Goal: Information Seeking & Learning: Learn about a topic

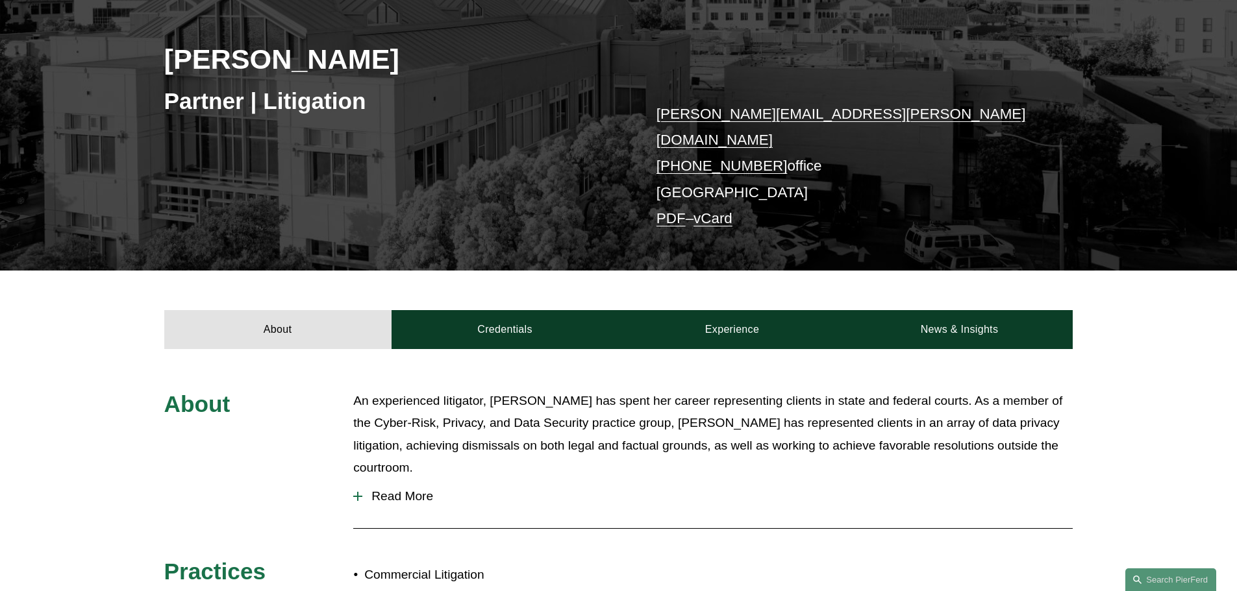
scroll to position [454, 0]
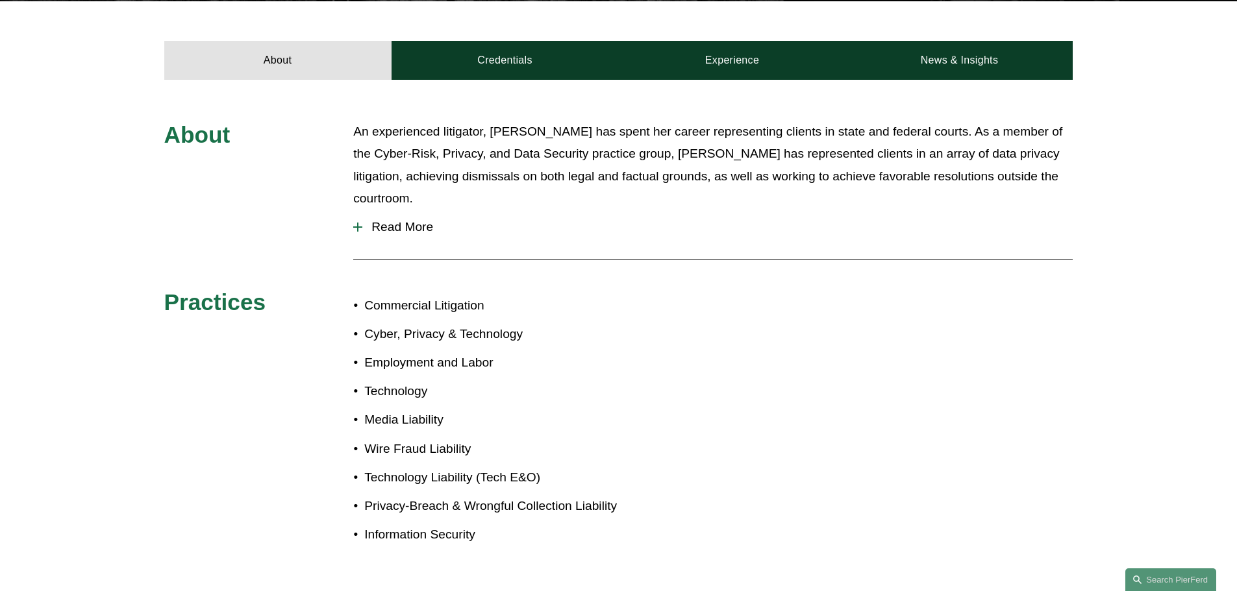
click at [372, 220] on span "Read More" at bounding box center [717, 227] width 710 height 14
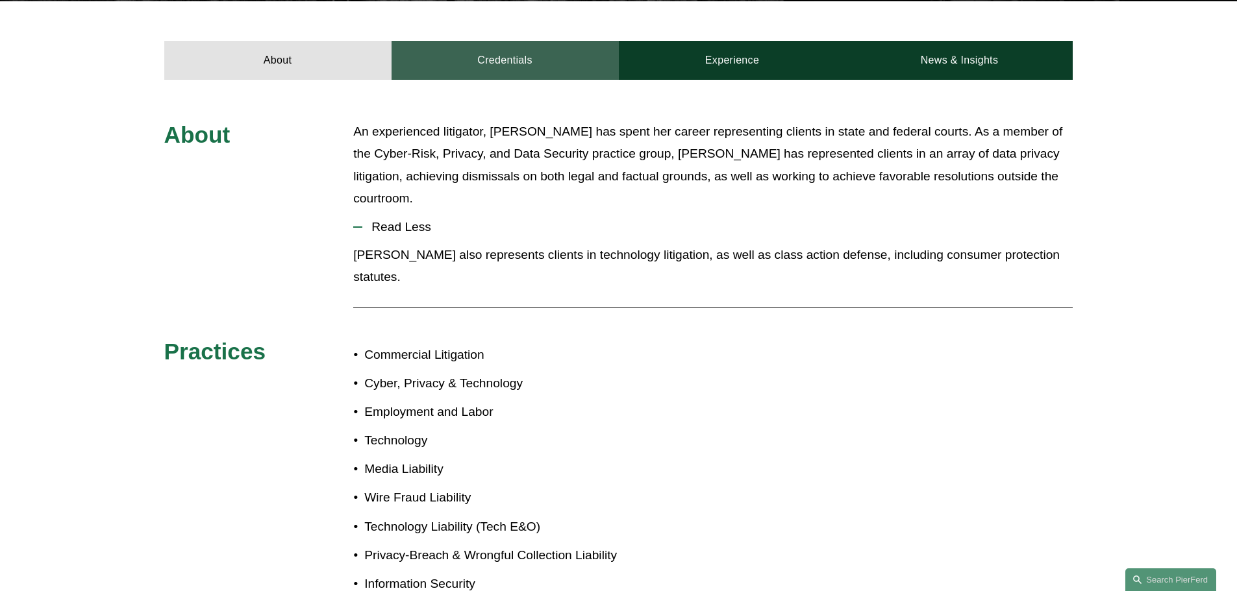
click at [563, 48] on link "Credentials" at bounding box center [504, 60] width 227 height 39
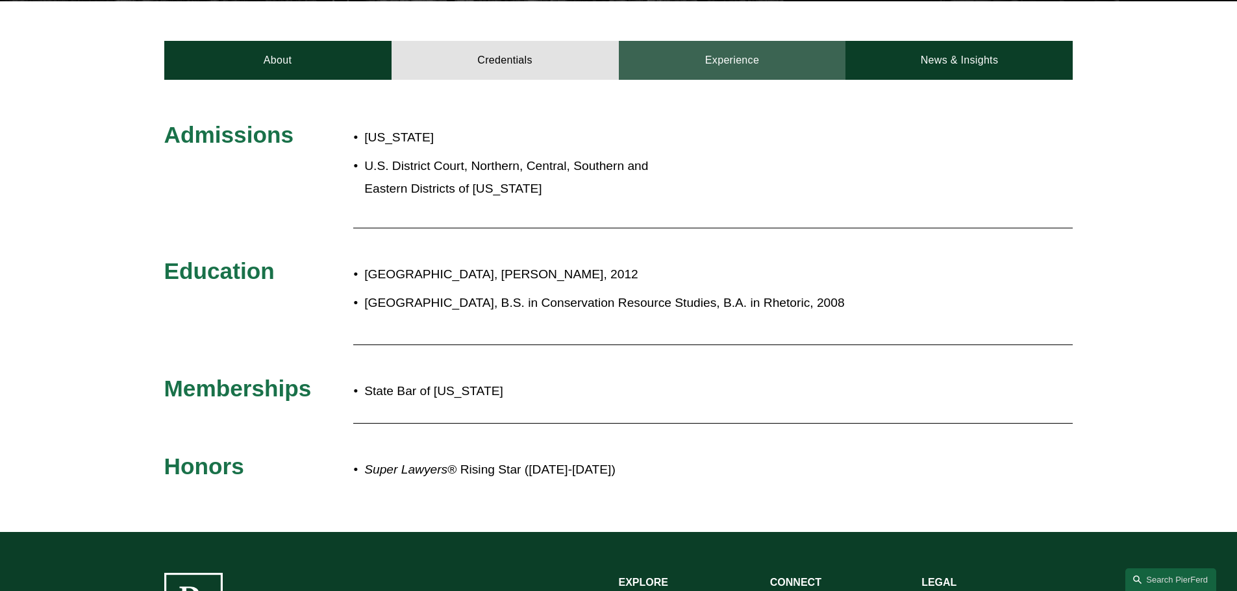
click at [748, 54] on link "Experience" at bounding box center [732, 60] width 227 height 39
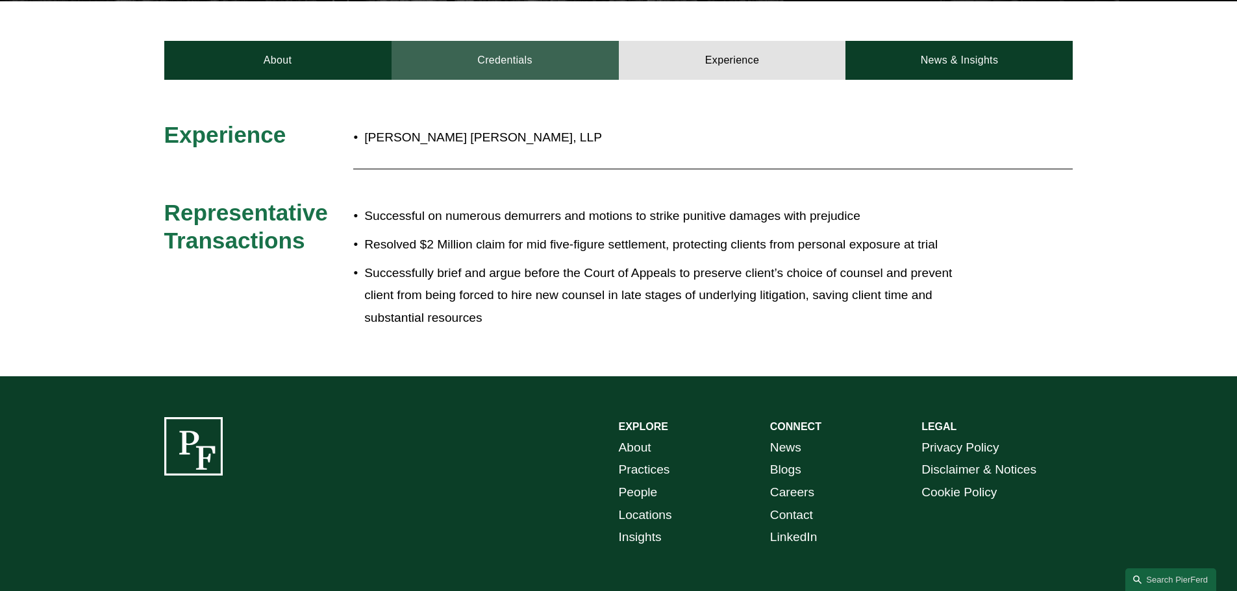
click at [547, 60] on link "Credentials" at bounding box center [504, 60] width 227 height 39
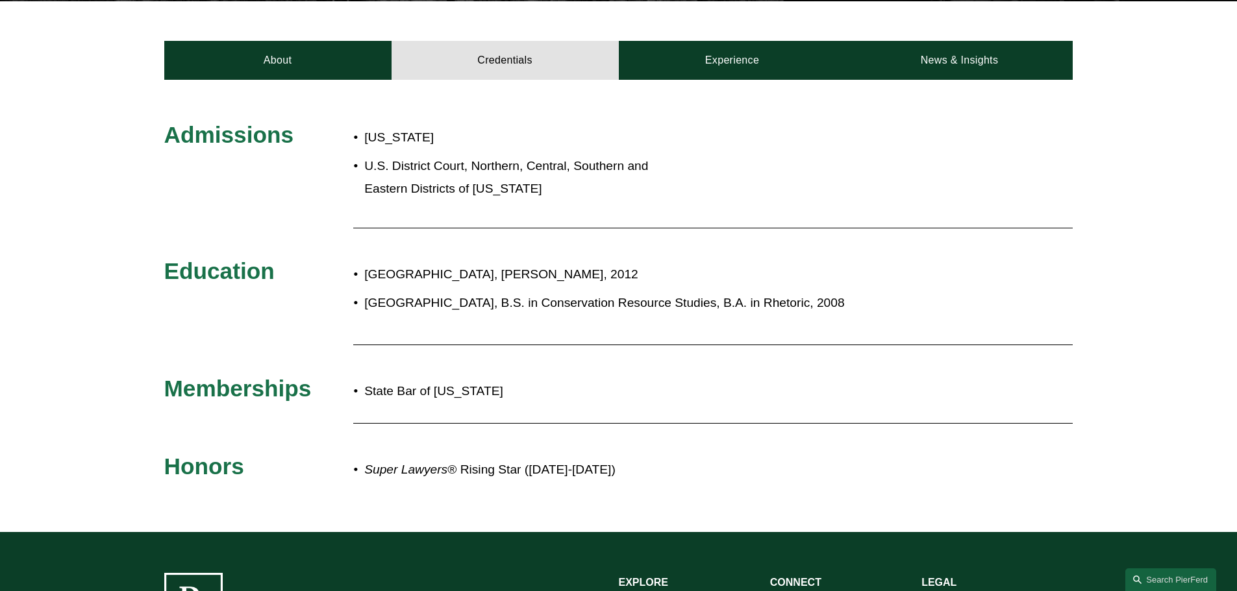
click at [755, 25] on div "About Credentials Experience News & Insights" at bounding box center [618, 40] width 1237 height 78
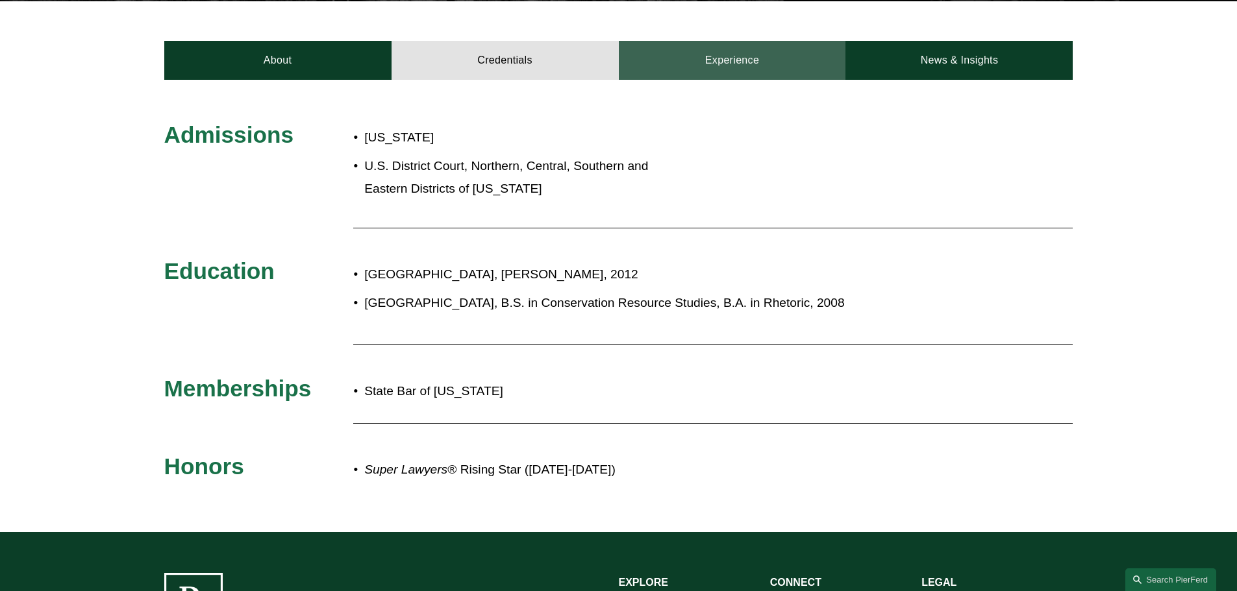
click at [743, 47] on link "Experience" at bounding box center [732, 60] width 227 height 39
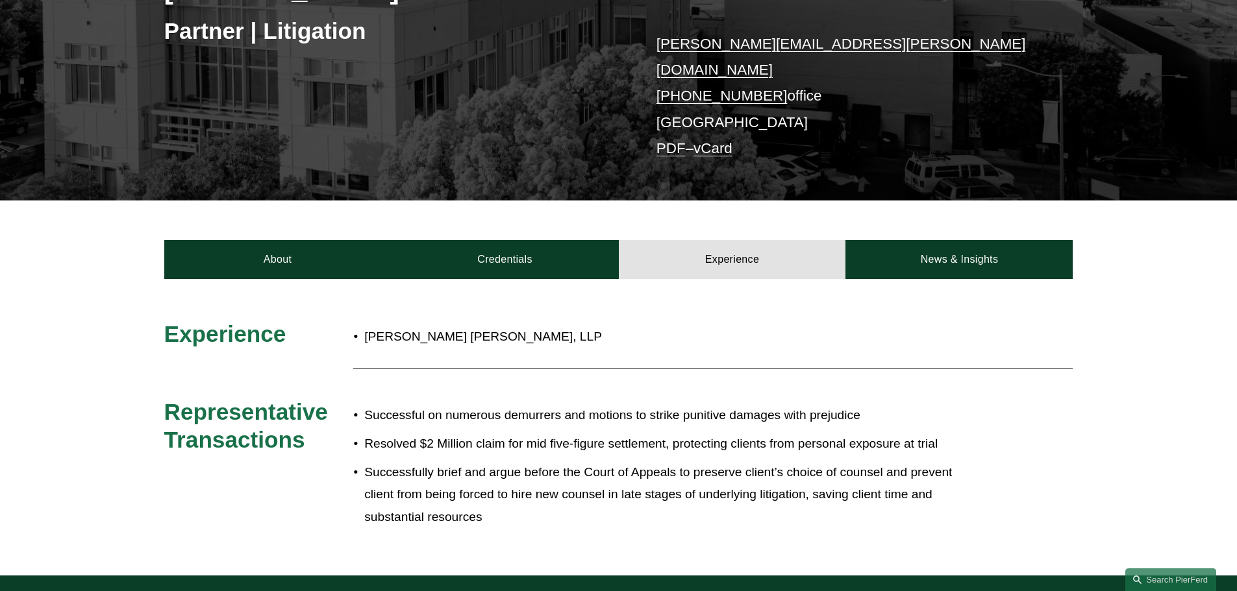
scroll to position [195, 0]
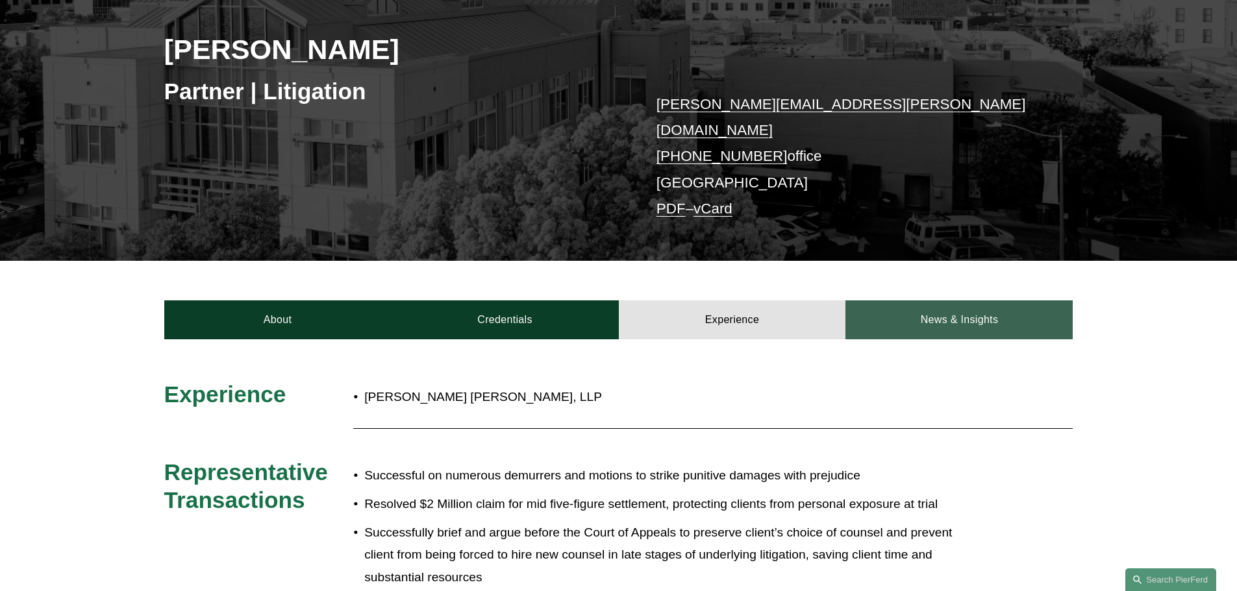
click at [905, 301] on link "News & Insights" at bounding box center [958, 320] width 227 height 39
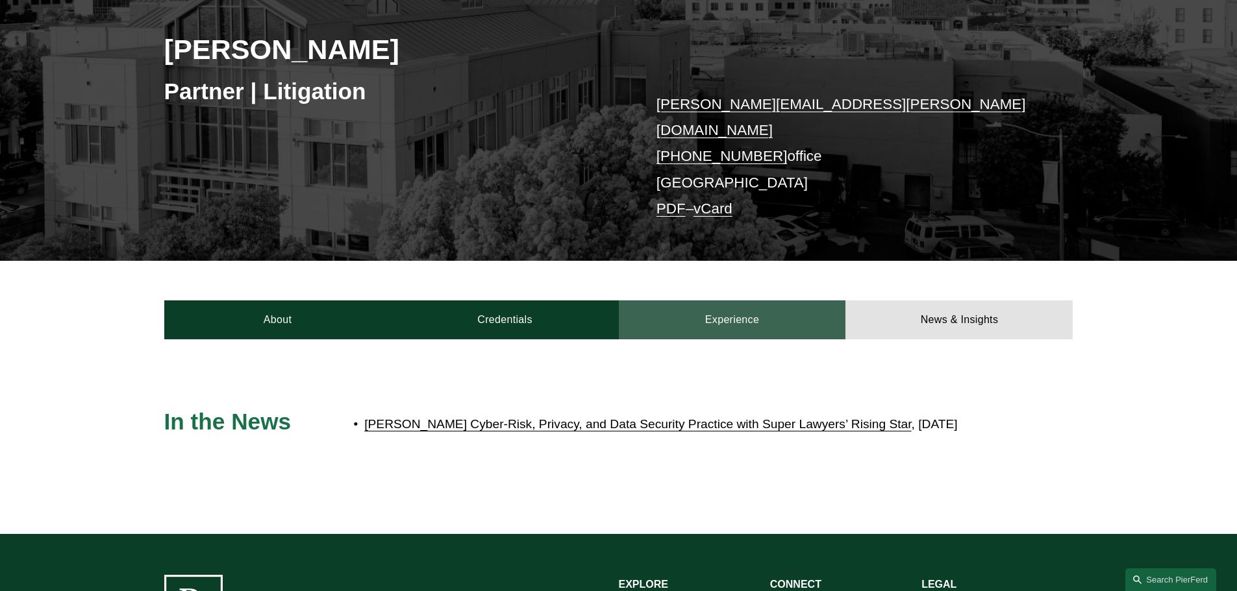
click at [751, 312] on link "Experience" at bounding box center [732, 320] width 227 height 39
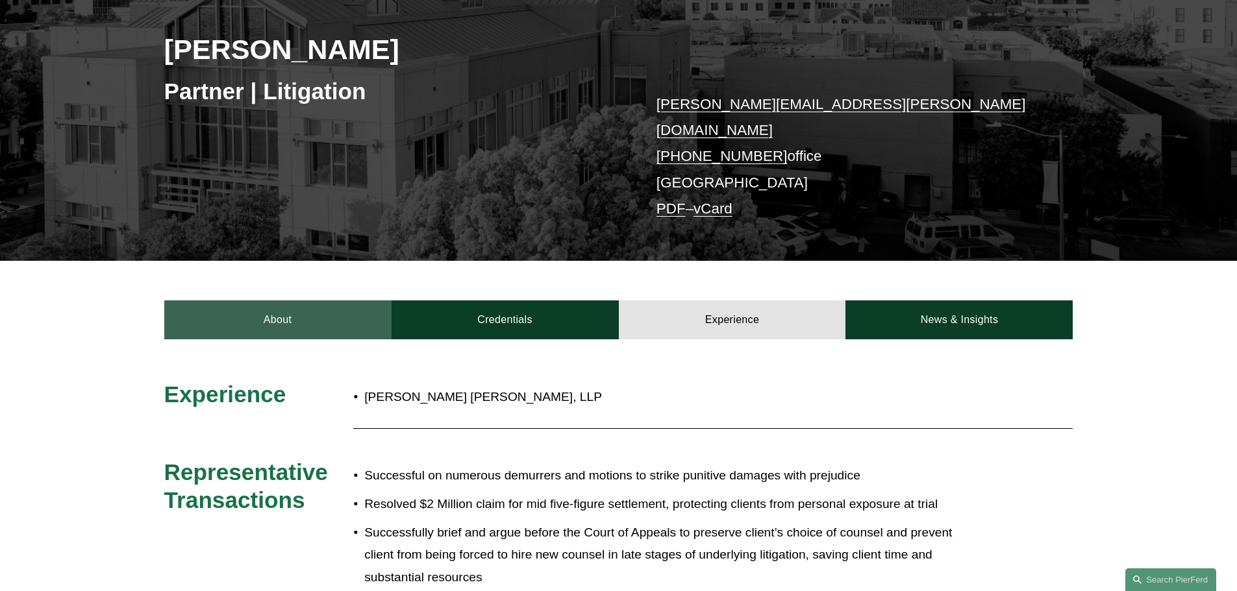
click at [270, 301] on link "About" at bounding box center [277, 320] width 227 height 39
